Goal: Task Accomplishment & Management: Complete application form

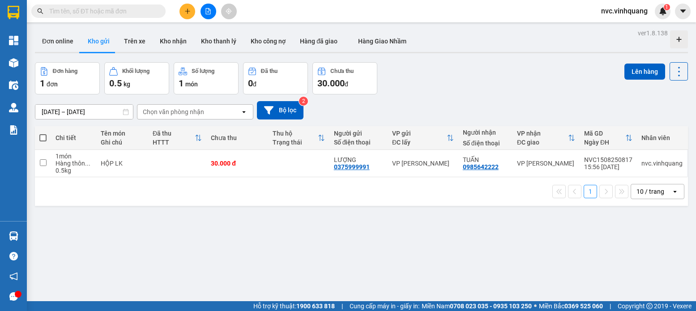
click at [184, 9] on button at bounding box center [188, 12] width 16 height 16
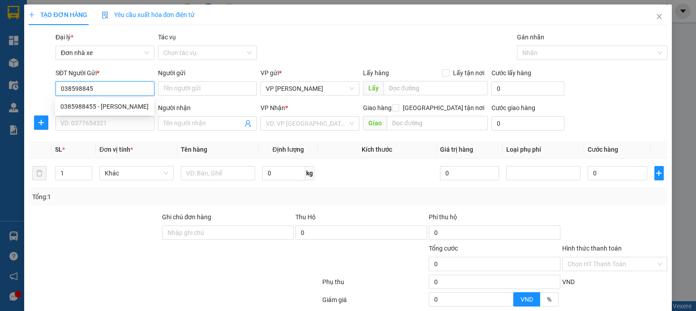
type input "0385988455"
drag, startPoint x: 129, startPoint y: 108, endPoint x: 127, endPoint y: 133, distance: 25.2
click at [129, 108] on div "0385988455 - KHANG NHUNG" at bounding box center [104, 107] width 88 height 10
type input "[PERSON_NAME]"
type input "0984759399"
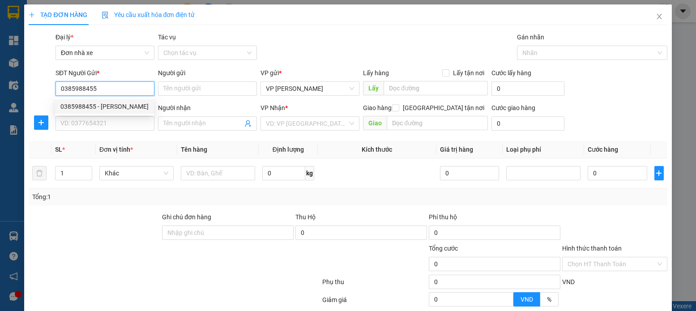
type input "DŨNG"
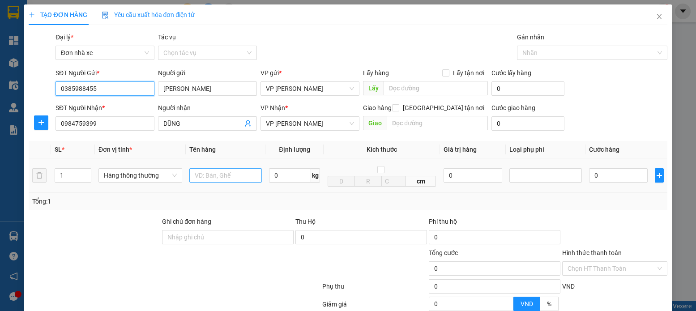
type input "0385988455"
drag, startPoint x: 257, startPoint y: 176, endPoint x: 258, endPoint y: 168, distance: 7.7
click at [258, 174] on input "text" at bounding box center [225, 175] width 73 height 14
type input "HỘP CT LK"
click at [291, 176] on input "0" at bounding box center [290, 175] width 42 height 14
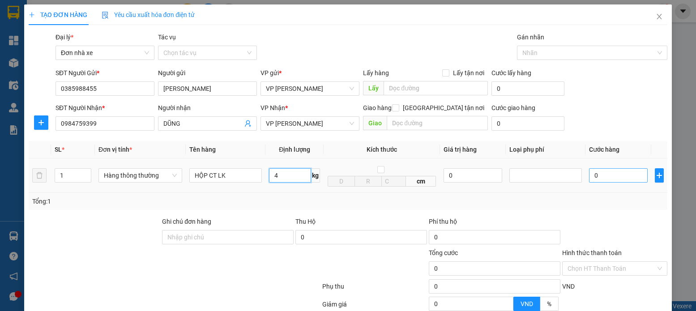
type input "4"
click at [604, 177] on input "0" at bounding box center [618, 175] width 58 height 14
type input "30.000"
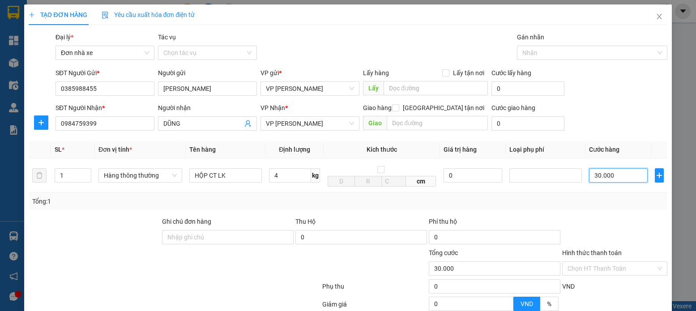
scroll to position [89, 0]
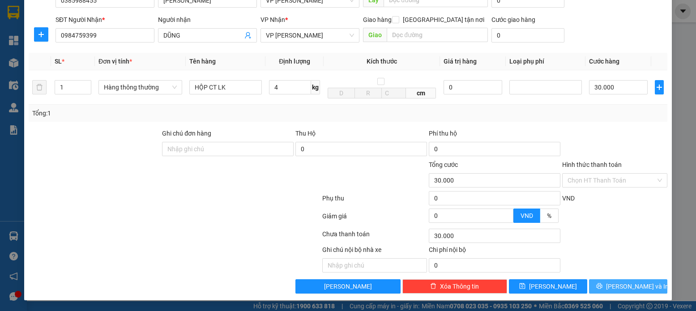
click at [632, 281] on button "[PERSON_NAME] và In" at bounding box center [628, 286] width 78 height 14
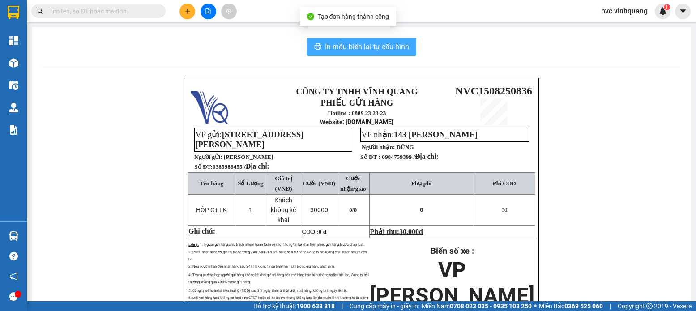
click at [340, 49] on span "In mẫu biên lai tự cấu hình" at bounding box center [367, 46] width 84 height 11
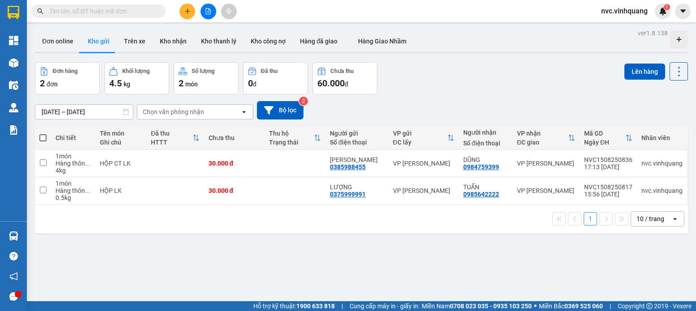
click at [186, 15] on button at bounding box center [188, 12] width 16 height 16
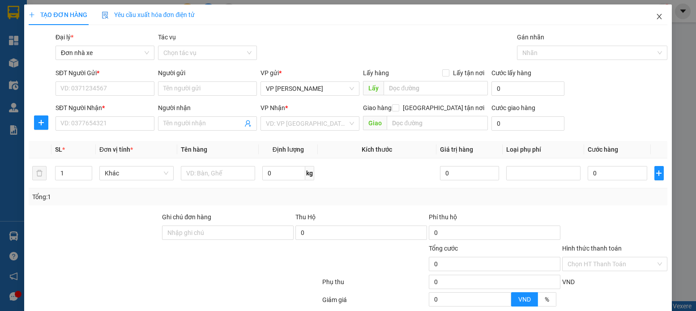
click at [656, 24] on span "Close" at bounding box center [659, 16] width 25 height 25
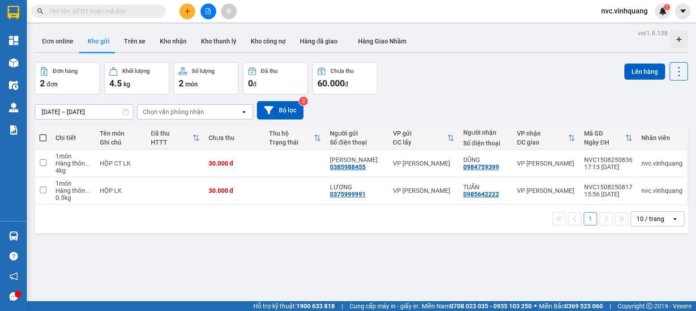
click at [242, 268] on div "ver 1.8.138 Đơn online Kho gửi Trên xe Kho nhận Kho thanh lý Kho công nợ Hàng đ…" at bounding box center [361, 182] width 660 height 311
click at [614, 193] on icon at bounding box center [617, 191] width 6 height 6
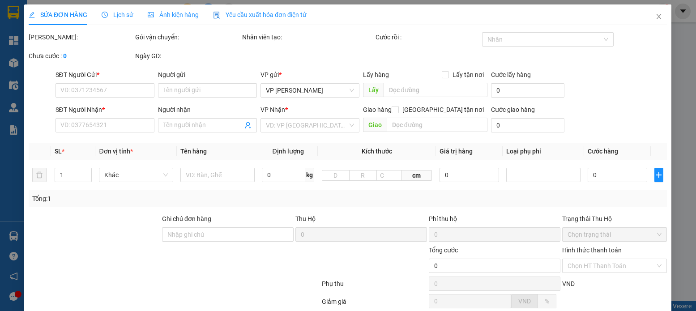
type input "0375999991"
type input "LƯỢNG"
type input "0985642222"
type input "TUẤN"
type input "30.000"
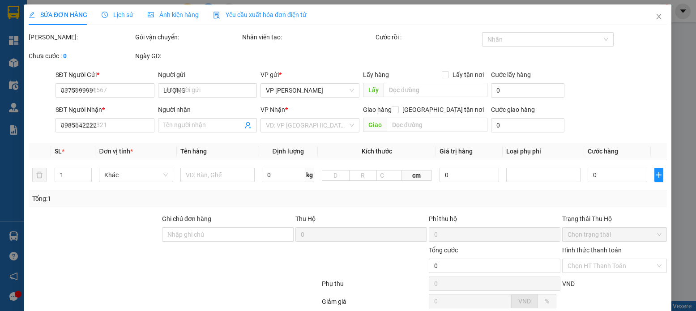
type input "30.000"
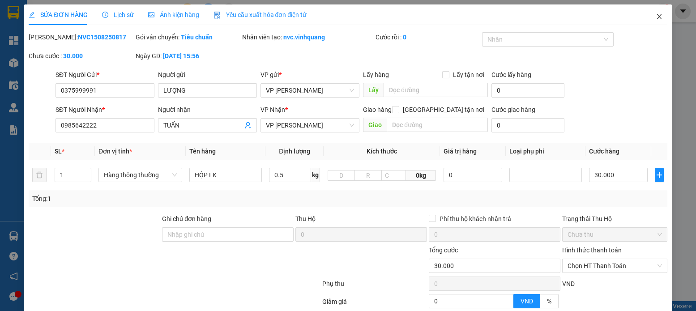
click at [647, 19] on span "Close" at bounding box center [659, 16] width 25 height 25
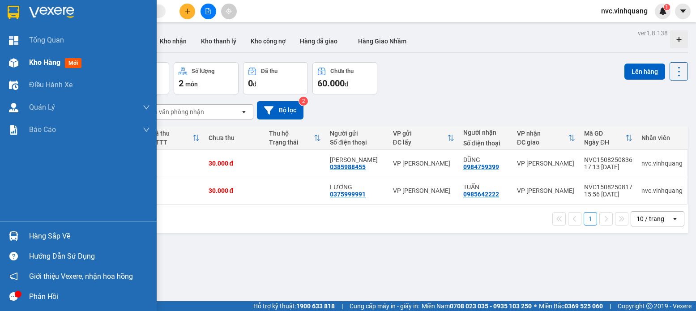
click at [0, 56] on div "Kho hàng mới" at bounding box center [78, 62] width 157 height 22
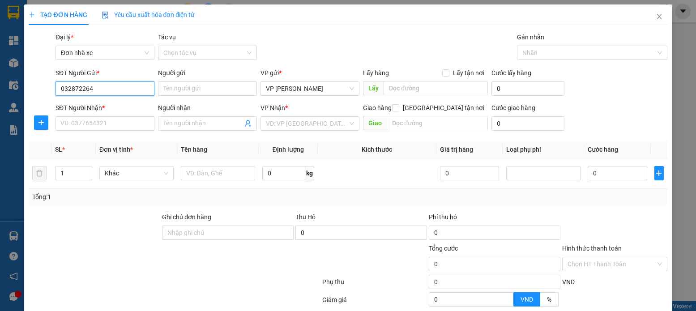
type input "0328722644"
click at [127, 113] on div "0328722644 - KHO" at bounding box center [104, 106] width 98 height 14
type input "KHO"
type input "0979945909"
type input "[PERSON_NAME]"
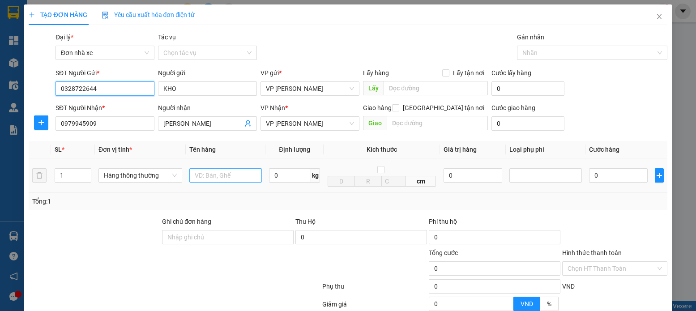
type input "0328722644"
click at [241, 176] on input "text" at bounding box center [225, 175] width 73 height 14
type input "THÙNG CT LK"
click at [284, 182] on input "0" at bounding box center [290, 175] width 42 height 14
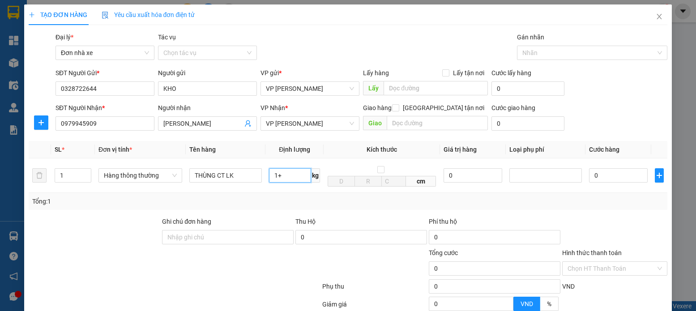
type input "1"
click at [568, 182] on div at bounding box center [546, 175] width 73 height 14
type input "16"
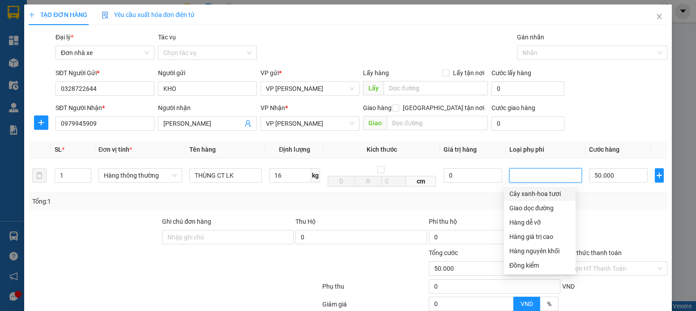
type input "50.000"
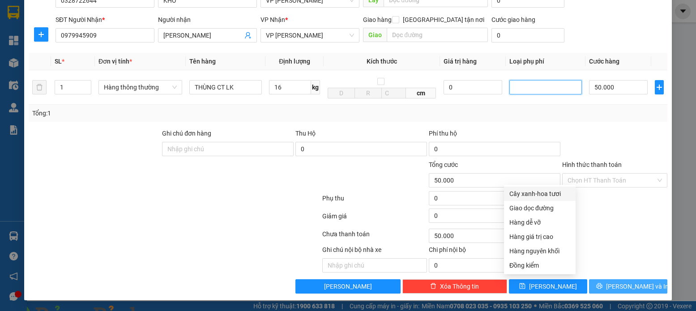
click at [618, 285] on span "[PERSON_NAME] và In" at bounding box center [637, 287] width 63 height 10
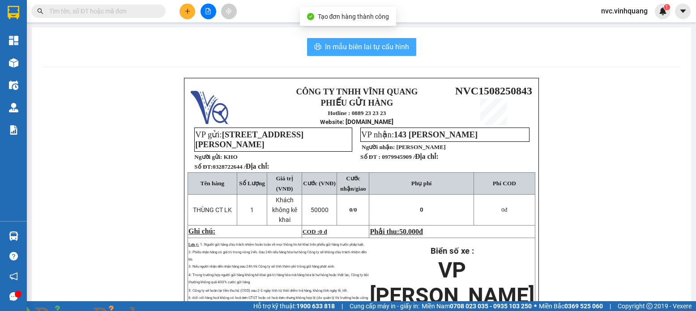
click at [377, 40] on button "In mẫu biên lai tự cấu hình" at bounding box center [361, 47] width 109 height 18
